Goal: Task Accomplishment & Management: Understand process/instructions

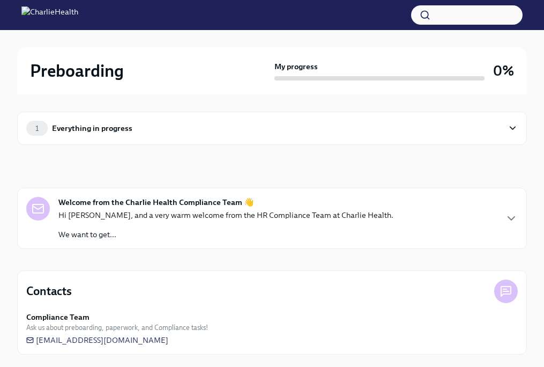
scroll to position [5, 0]
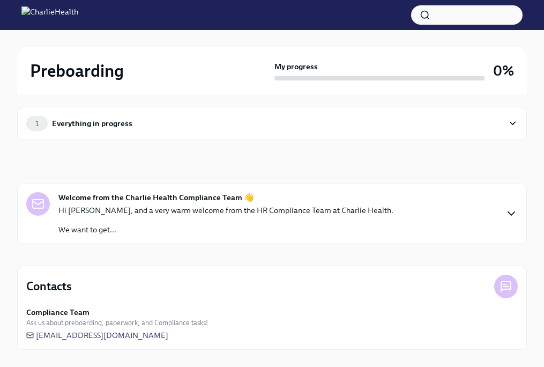
click at [509, 214] on icon "button" at bounding box center [511, 213] width 13 height 13
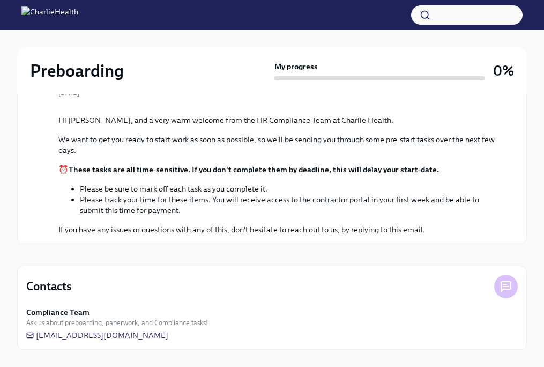
scroll to position [264, 0]
click at [376, 301] on div "Contacts Compliance Team Ask us about preboarding, paperwork, and Compliance ta…" at bounding box center [272, 307] width 510 height 84
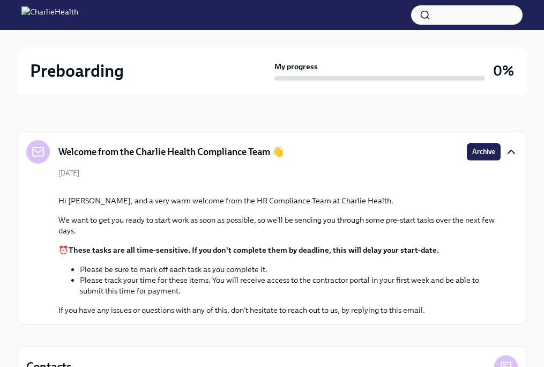
scroll to position [0, 0]
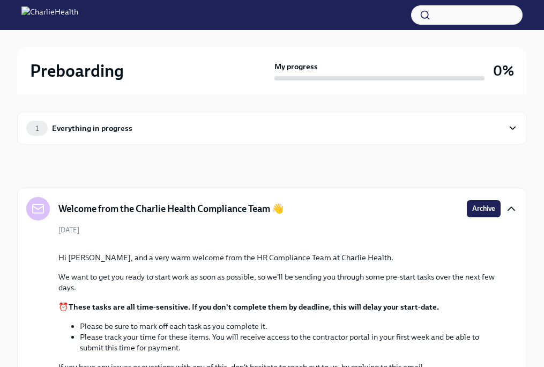
click at [506, 140] on div "1 Everything in progress" at bounding box center [272, 128] width 510 height 33
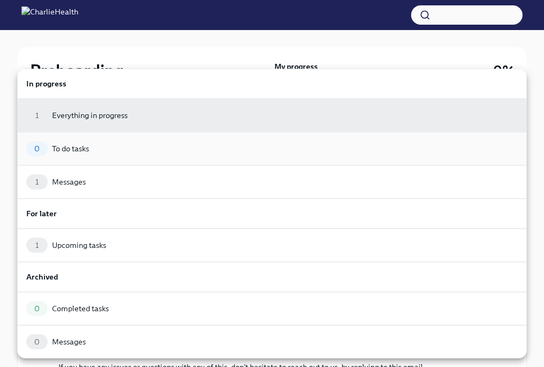
click at [268, 150] on div "0 To do tasks" at bounding box center [272, 148] width 492 height 15
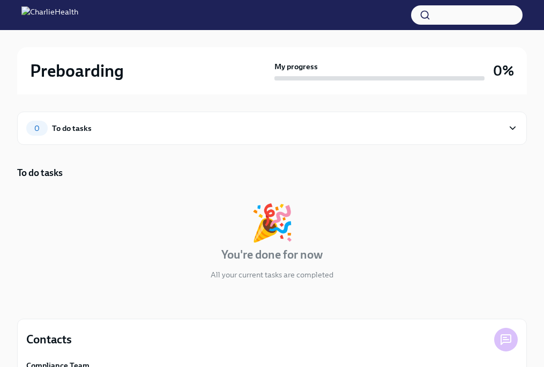
click at [515, 125] on icon at bounding box center [513, 128] width 10 height 11
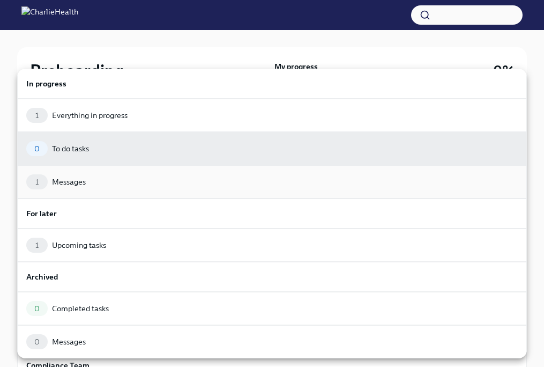
click at [420, 182] on div "1 Messages" at bounding box center [272, 181] width 492 height 15
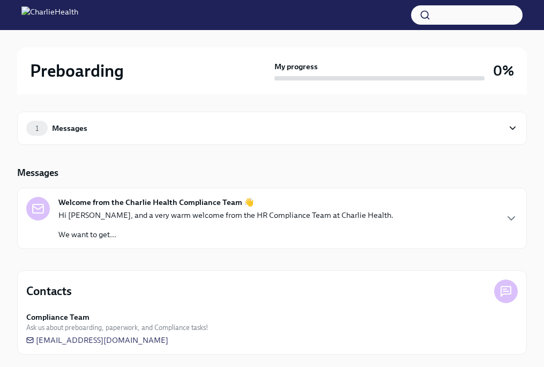
click at [315, 218] on p "Hi [PERSON_NAME], and a very warm welcome from the HR Compliance Team at Charli…" at bounding box center [225, 215] width 335 height 11
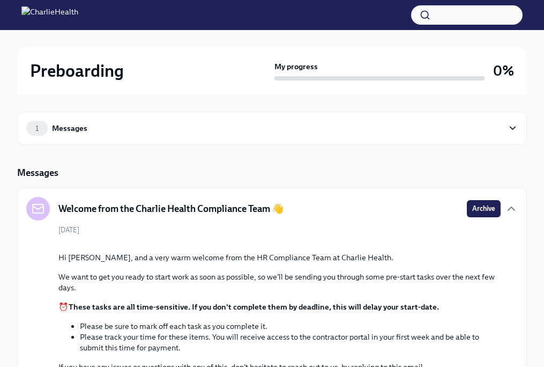
click at [509, 124] on icon at bounding box center [513, 128] width 10 height 11
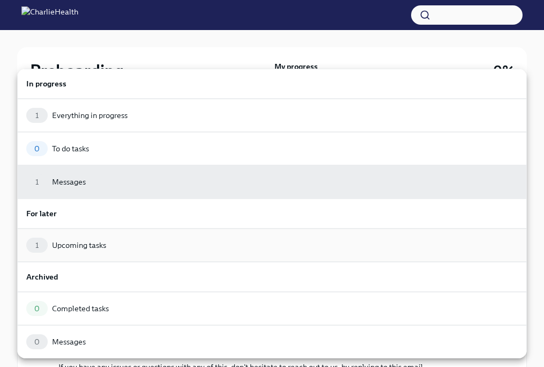
click at [285, 247] on div "1 Upcoming tasks" at bounding box center [272, 245] width 492 height 15
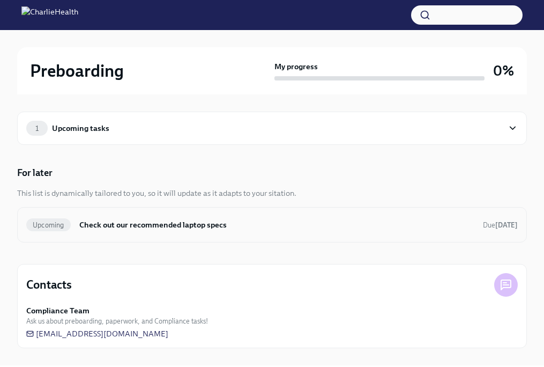
click at [323, 231] on div "Upcoming Check out our recommended laptop specs Due [DATE]" at bounding box center [272, 224] width 492 height 17
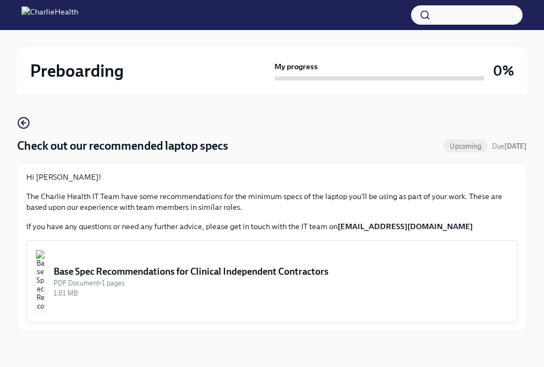
scroll to position [54, 0]
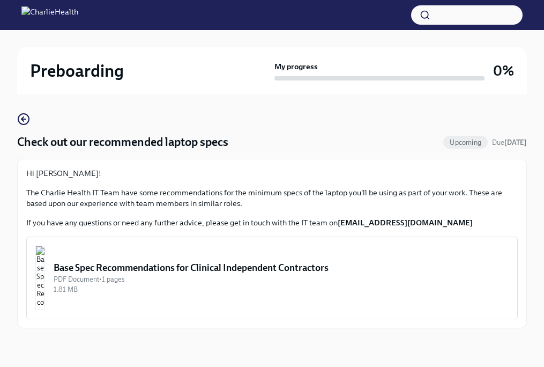
click at [260, 291] on div "1.81 MB" at bounding box center [281, 289] width 455 height 10
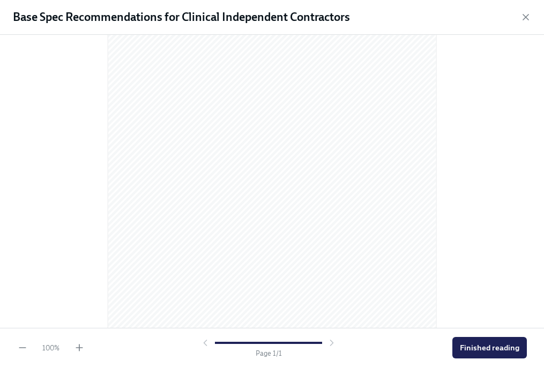
scroll to position [150, 0]
